Goal: Task Accomplishment & Management: Manage account settings

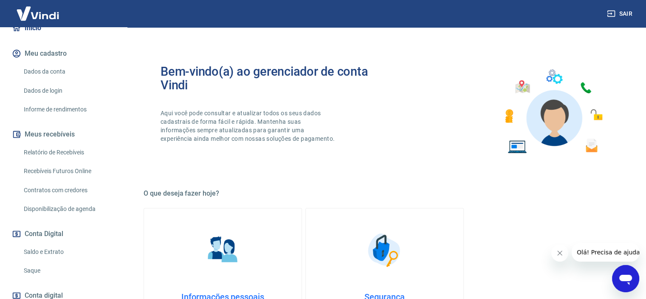
scroll to position [127, 0]
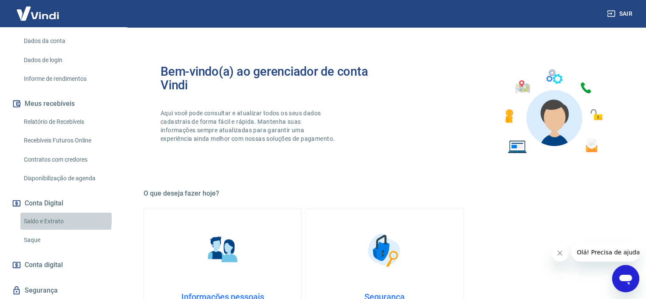
click at [49, 212] on link "Saldo e Extrato" at bounding box center [68, 220] width 96 height 17
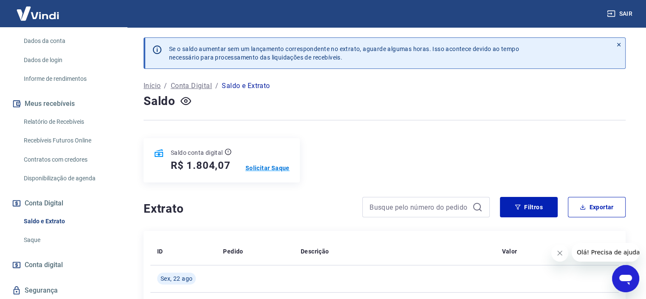
click at [271, 165] on p "Solicitar Saque" at bounding box center [267, 167] width 44 height 8
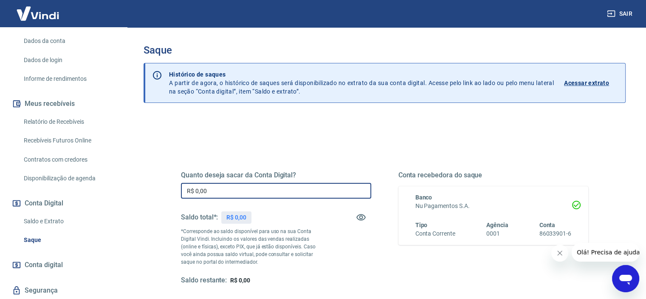
drag, startPoint x: 234, startPoint y: 186, endPoint x: 117, endPoint y: 172, distance: 117.6
click at [119, 176] on div "Sair N [PERSON_NAME] Braha [EMAIL_ADDRESS][DOMAIN_NAME] Início Meu cadastro Dad…" at bounding box center [323, 149] width 646 height 299
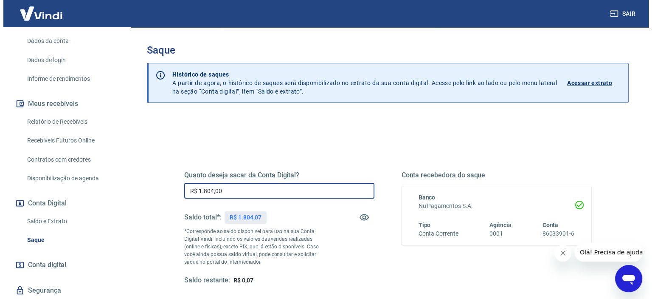
scroll to position [121, 0]
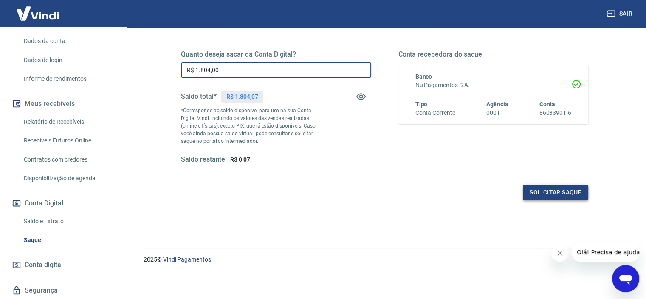
type input "R$ 1.804,00"
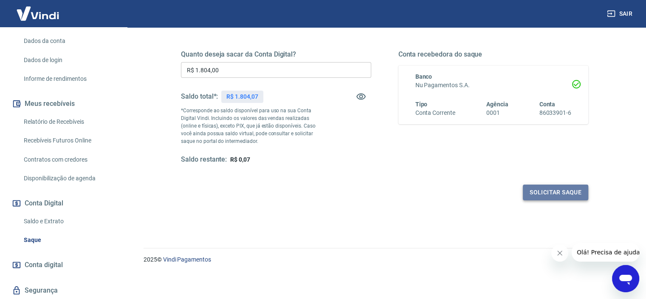
click at [563, 191] on button "Solicitar saque" at bounding box center [555, 192] width 65 height 16
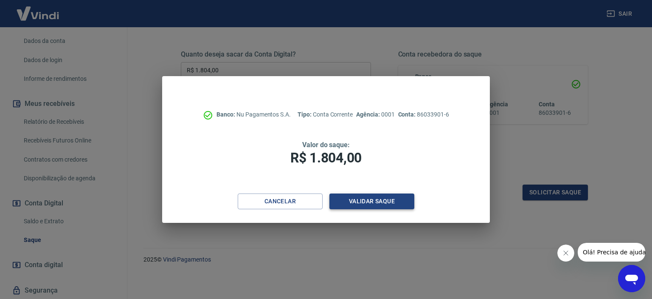
click at [396, 198] on button "Validar saque" at bounding box center [372, 201] width 85 height 16
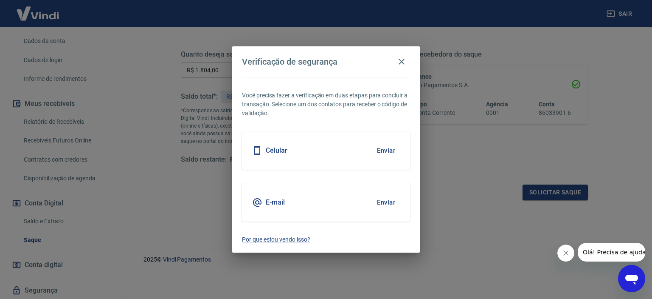
click at [387, 149] on button "Enviar" at bounding box center [386, 150] width 28 height 18
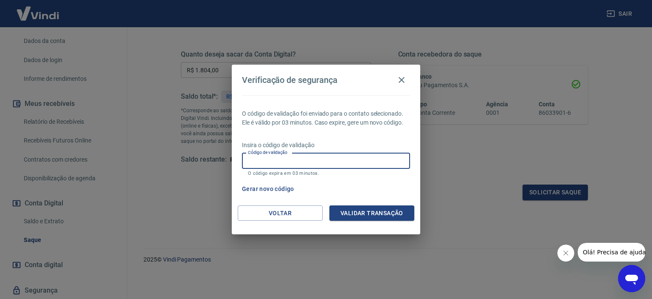
click at [282, 163] on input "Código de validação" at bounding box center [326, 161] width 168 height 16
type input "268794"
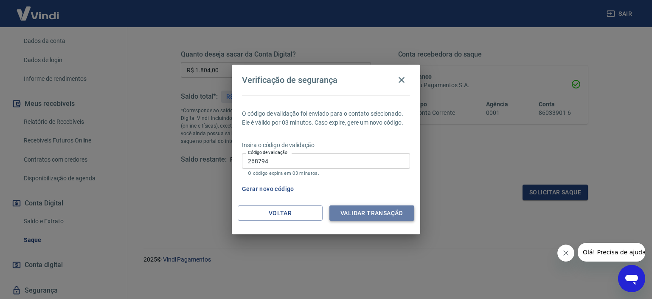
click at [362, 210] on button "Validar transação" at bounding box center [372, 213] width 85 height 16
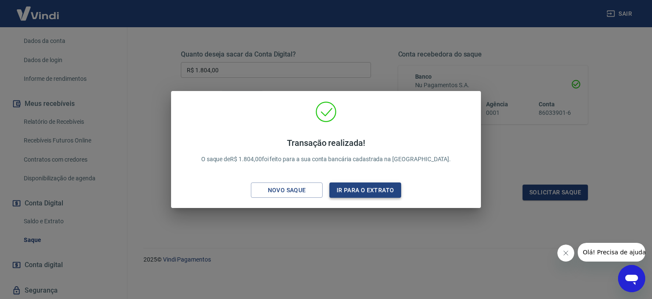
click at [335, 190] on button "Ir para o extrato" at bounding box center [366, 190] width 72 height 16
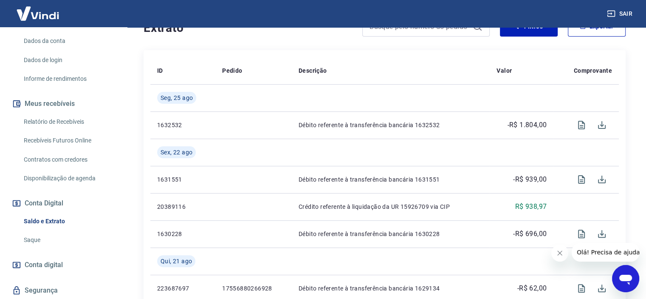
scroll to position [161, 0]
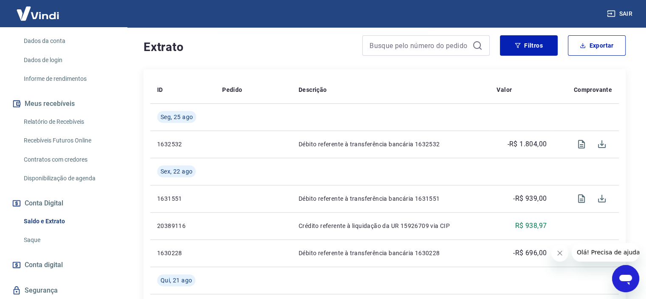
click at [35, 113] on link "Relatório de Recebíveis" at bounding box center [68, 121] width 96 height 17
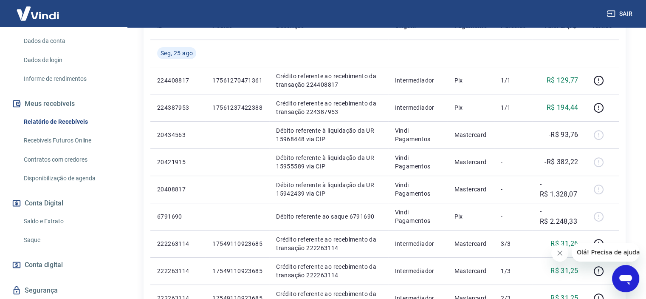
scroll to position [127, 0]
